Goal: Navigation & Orientation: Find specific page/section

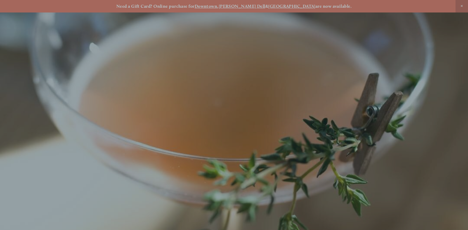
scroll to position [12, 0]
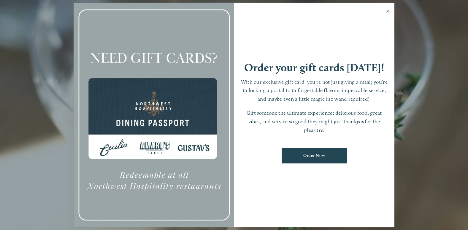
click at [388, 11] on link "Close" at bounding box center [388, 12] width 12 height 17
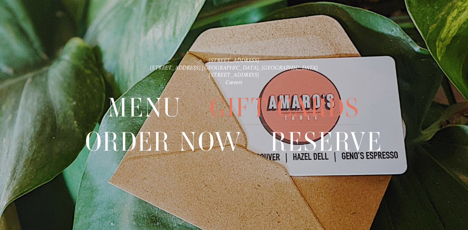
click at [246, 91] on span "Gift Cards" at bounding box center [285, 108] width 150 height 34
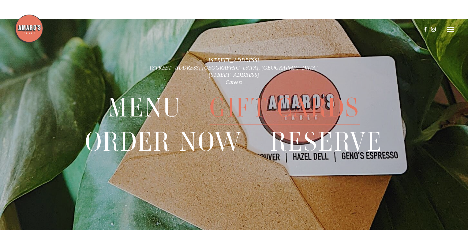
scroll to position [1109, 0]
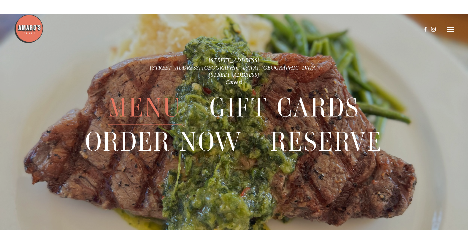
click at [164, 103] on span "Menu" at bounding box center [145, 108] width 74 height 34
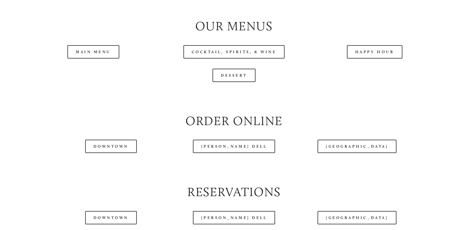
scroll to position [623, 0]
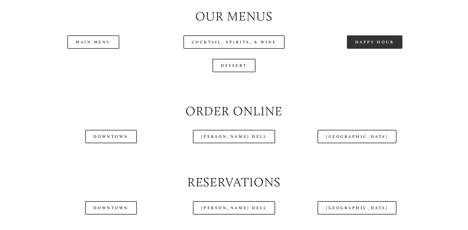
click at [378, 49] on link "Happy Hour" at bounding box center [375, 41] width 56 height 13
